Goal: Task Accomplishment & Management: Manage account settings

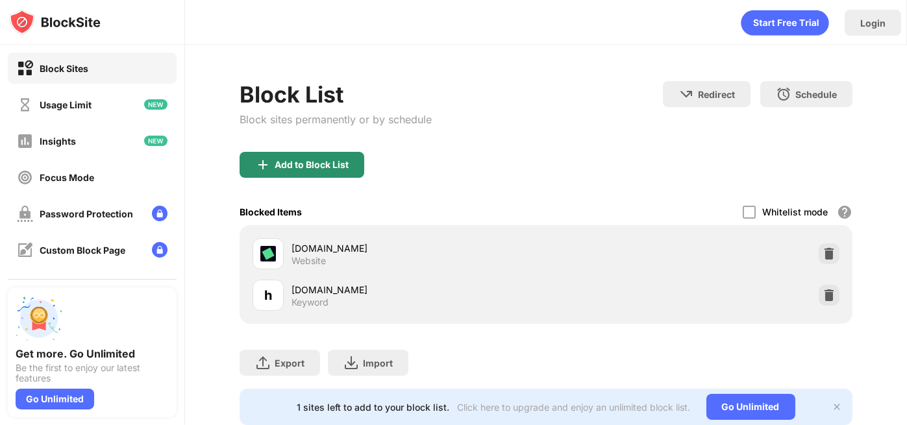
click at [286, 155] on div "Add to Block List" at bounding box center [302, 165] width 125 height 26
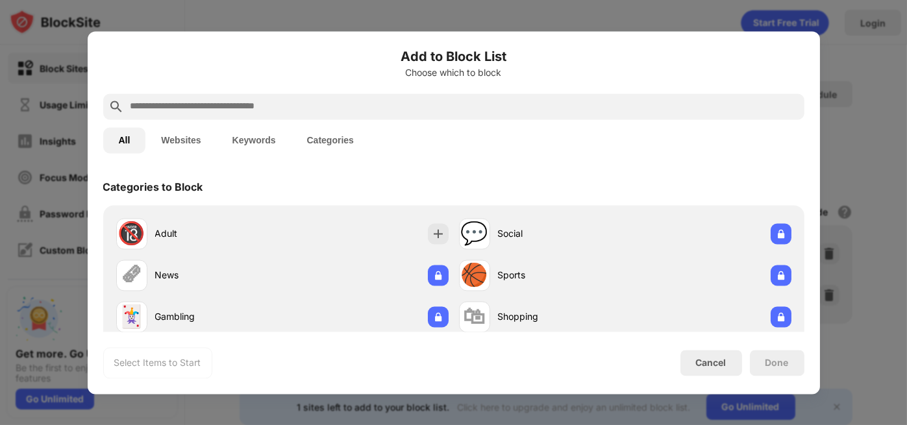
click at [322, 114] on input "text" at bounding box center [464, 107] width 670 height 16
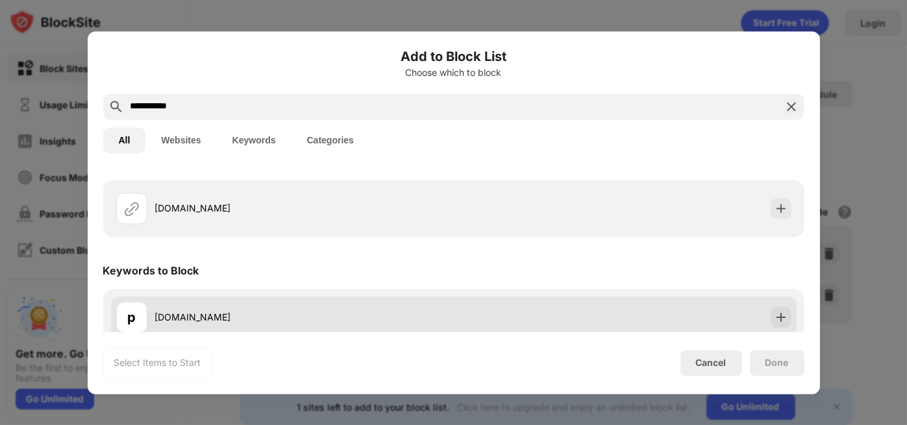
scroll to position [39, 0]
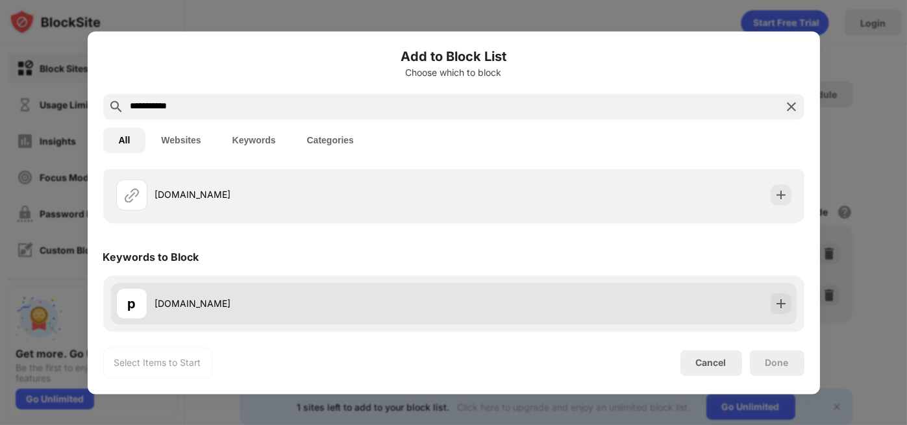
type input "**********"
click at [451, 298] on div "p [DOMAIN_NAME]" at bounding box center [454, 304] width 686 height 42
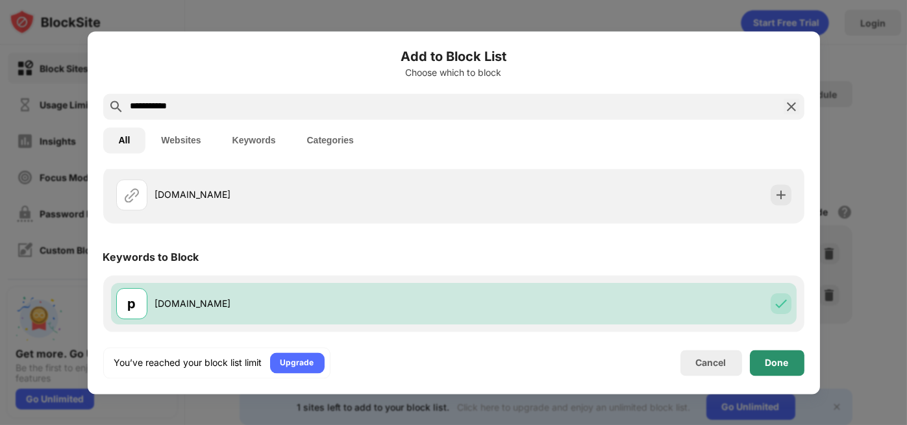
click at [785, 366] on div "Done" at bounding box center [777, 363] width 23 height 10
